Goal: Task Accomplishment & Management: Use online tool/utility

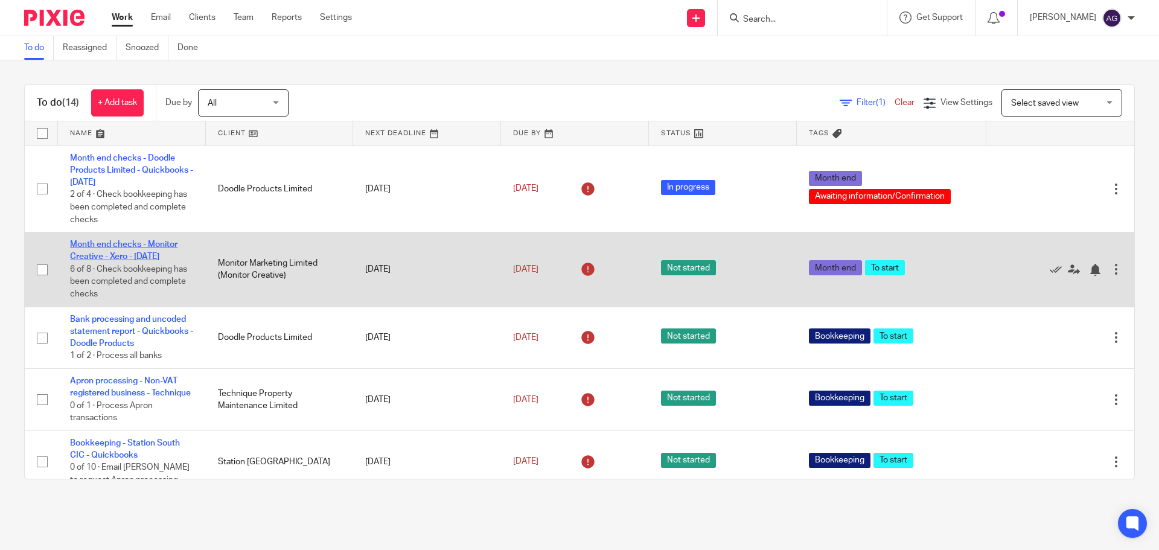
click at [170, 243] on link "Month end checks - Monitor Creative - Xero - [DATE]" at bounding box center [123, 250] width 107 height 21
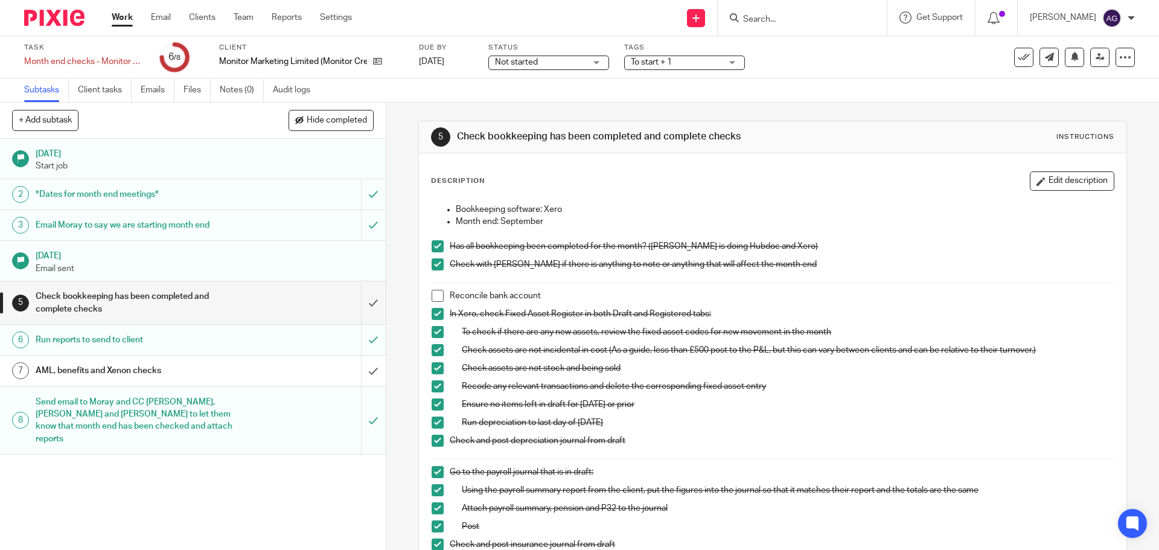
click at [202, 161] on p "Start job" at bounding box center [205, 166] width 338 height 12
click at [199, 189] on h1 "*Dates for month end meetings*" at bounding box center [140, 194] width 209 height 18
